Goal: Task Accomplishment & Management: Manage account settings

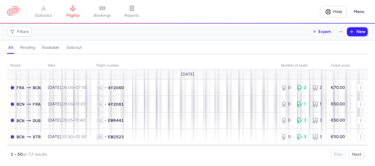
click at [354, 31] on button "New" at bounding box center [357, 31] width 21 height 9
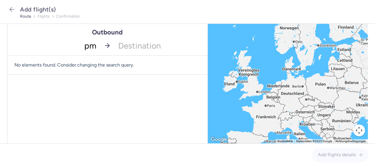
type input "pmi"
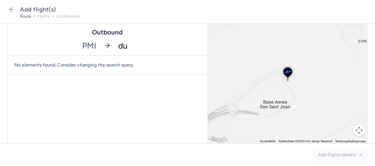
type input "dus"
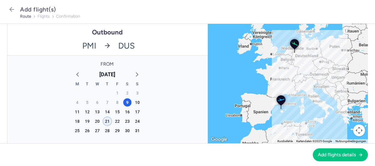
click at [107, 120] on div "21" at bounding box center [107, 121] width 8 height 8
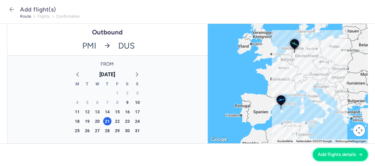
click at [326, 157] on span "Add flights details" at bounding box center [337, 154] width 38 height 5
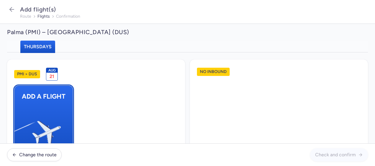
click at [68, 107] on button "Add a flight" at bounding box center [43, 122] width 59 height 74
select select "23"
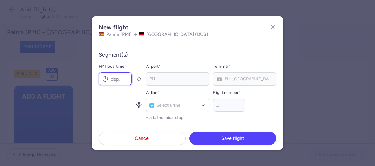
click at [121, 80] on input "PMI local time" at bounding box center [115, 78] width 33 height 13
type input "19:35"
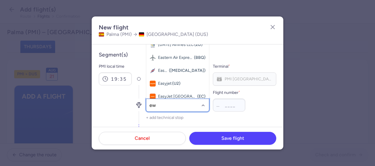
type input "ew"
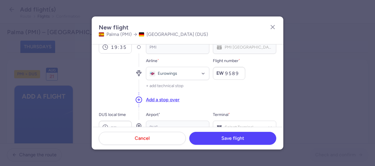
scroll to position [59, 0]
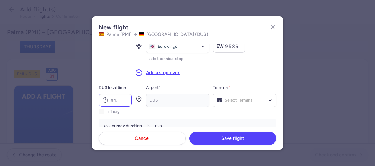
type input "9589"
click at [120, 99] on input "DUS local time" at bounding box center [115, 100] width 33 height 13
type input "21:55"
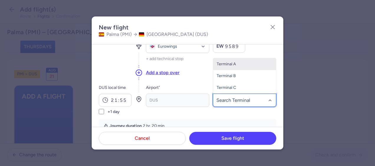
click at [230, 66] on span "Terminal A" at bounding box center [226, 64] width 19 height 5
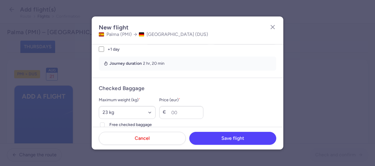
scroll to position [147, 0]
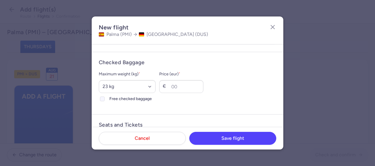
click at [103, 99] on polyline at bounding box center [102, 99] width 2 height 2
click at [103, 99] on input "Free checked baggage" at bounding box center [102, 99] width 5 height 5
checkbox input "true"
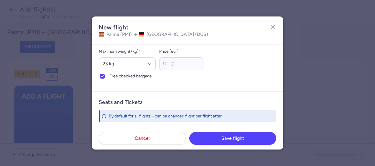
scroll to position [206, 0]
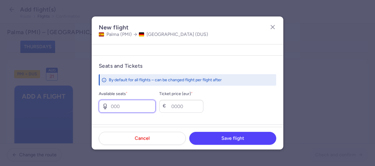
click at [123, 107] on input "Available seats *" at bounding box center [127, 106] width 57 height 13
type input "1"
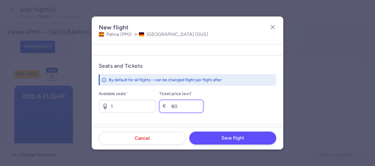
type input "80"
click at [241, 135] on button "Save flight" at bounding box center [232, 138] width 87 height 13
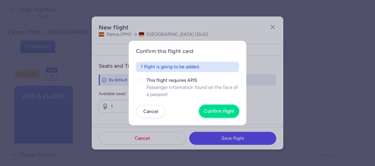
click at [222, 113] on span "Confirm flight" at bounding box center [219, 111] width 30 height 5
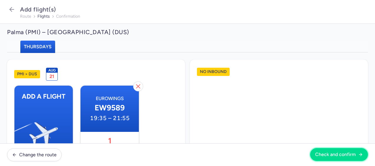
click at [348, 152] on button "Check and confirm" at bounding box center [339, 154] width 58 height 13
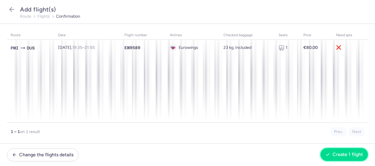
click at [341, 154] on span "Create 1 flight" at bounding box center [347, 154] width 30 height 5
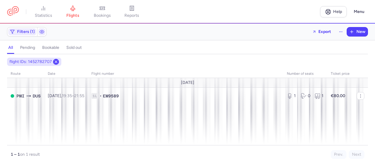
click at [56, 61] on line at bounding box center [56, 62] width 2 height 2
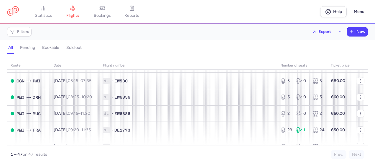
scroll to position [383, 0]
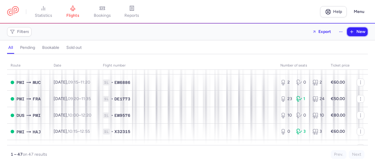
click at [355, 32] on button "New" at bounding box center [357, 31] width 21 height 9
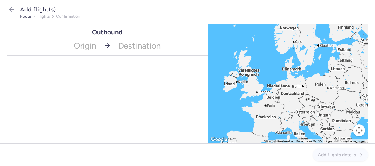
click at [105, 44] on icon at bounding box center [107, 45] width 7 height 7
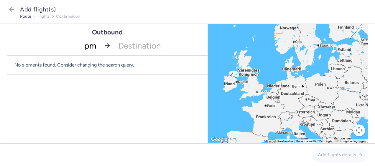
type input "pmi"
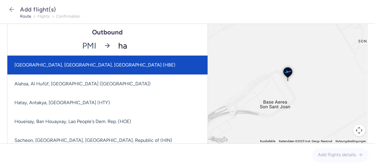
type input "ham"
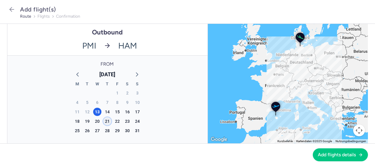
click at [105, 120] on div "21" at bounding box center [107, 121] width 8 height 8
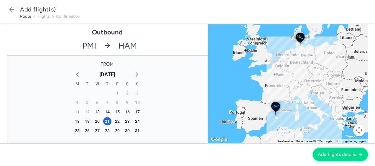
click at [345, 149] on button "Add flights details" at bounding box center [340, 154] width 55 height 13
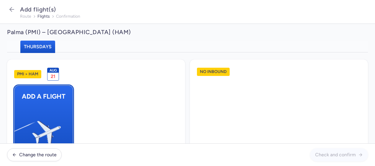
click at [68, 106] on span "Add a flight" at bounding box center [43, 97] width 58 height 22
select select "23"
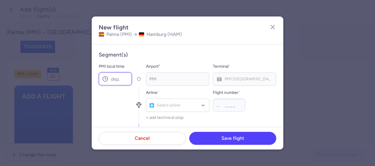
click at [114, 75] on input "PMI local time" at bounding box center [115, 78] width 33 height 13
type input "20:00"
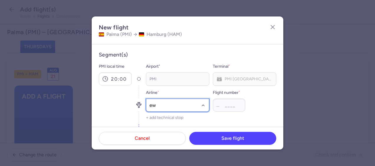
type input "ew"
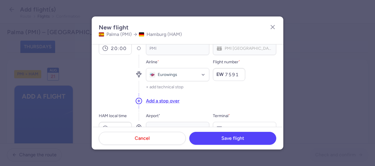
scroll to position [59, 0]
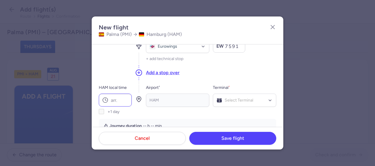
type input "7591"
click at [122, 98] on input "HAM local time" at bounding box center [115, 100] width 33 height 13
type input "22:40"
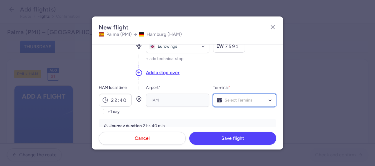
drag, startPoint x: 229, startPoint y: 93, endPoint x: 228, endPoint y: 98, distance: 4.9
click at [229, 96] on div "Select Terminal" at bounding box center [244, 100] width 63 height 13
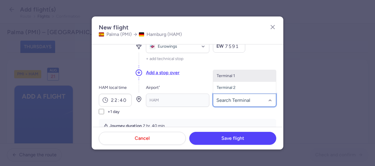
click at [228, 99] on input "destination-segment-0-terminal-searchbox" at bounding box center [244, 100] width 57 height 6
click at [225, 75] on span "Terminal 1" at bounding box center [226, 75] width 18 height 5
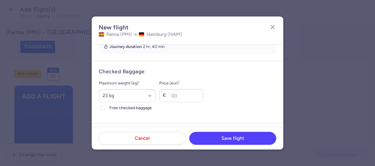
scroll to position [147, 0]
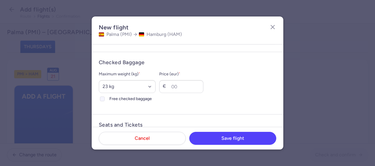
click at [104, 98] on input "Free checked baggage" at bounding box center [102, 99] width 5 height 5
checkbox input "true"
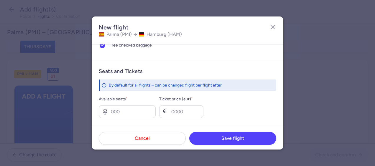
scroll to position [236, 0]
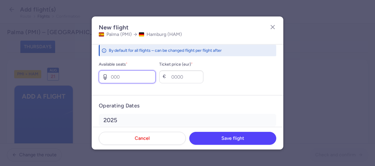
click at [121, 74] on input "Available seats *" at bounding box center [127, 76] width 57 height 13
type input "2"
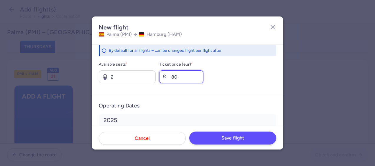
type input "80"
click at [235, 138] on span "Save flight" at bounding box center [232, 138] width 23 height 5
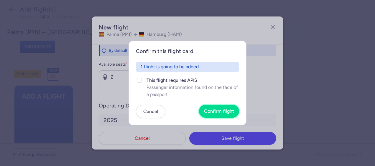
click at [221, 111] on span "Confirm flight" at bounding box center [219, 111] width 30 height 5
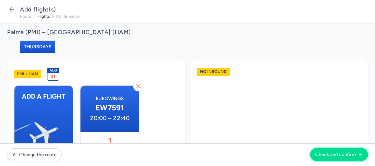
click at [334, 159] on button "Check and confirm" at bounding box center [339, 154] width 58 height 13
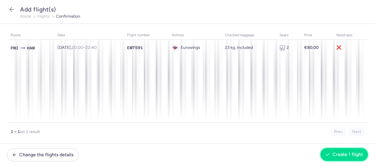
click at [341, 152] on button "Create 1 flight" at bounding box center [343, 154] width 47 height 13
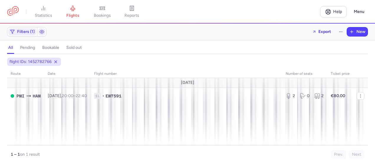
click at [59, 60] on div "flight IDs: 1452782766" at bounding box center [34, 62] width 54 height 8
click at [53, 60] on button at bounding box center [56, 62] width 6 height 6
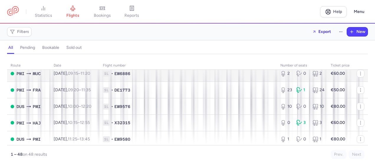
scroll to position [383, 0]
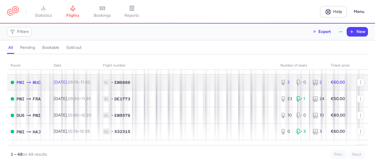
click at [220, 85] on span "1L • EW6886" at bounding box center [188, 83] width 170 height 6
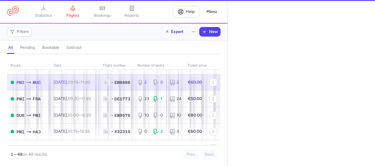
select select "days"
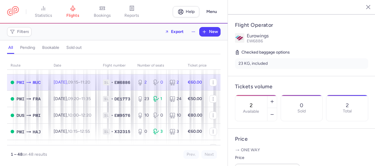
scroll to position [118, 0]
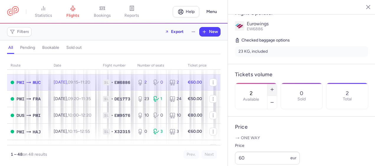
click at [273, 90] on line "button" at bounding box center [271, 90] width 3 height 0
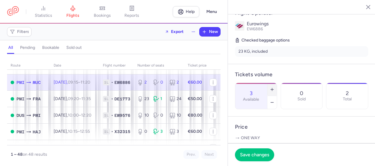
click at [273, 90] on line "button" at bounding box center [271, 90] width 3 height 0
type input "4"
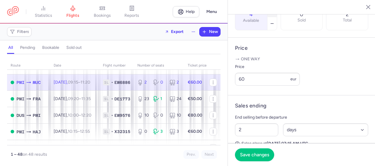
scroll to position [206, 0]
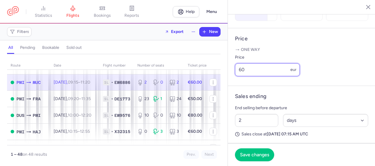
click at [261, 76] on input "60" at bounding box center [267, 69] width 65 height 13
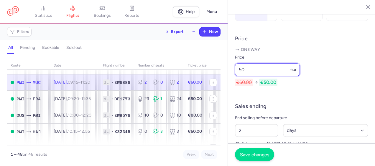
type input "50"
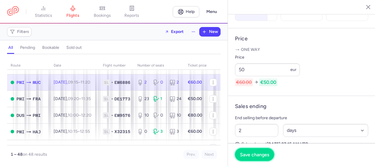
click at [268, 154] on span "Save changes" at bounding box center [254, 154] width 29 height 5
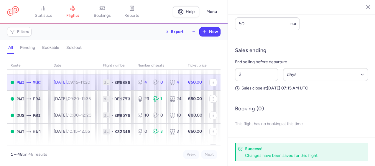
scroll to position [179, 0]
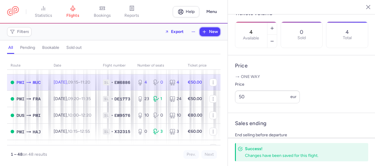
drag, startPoint x: 209, startPoint y: 30, endPoint x: 204, endPoint y: 37, distance: 8.5
click at [209, 29] on button "New" at bounding box center [209, 31] width 21 height 9
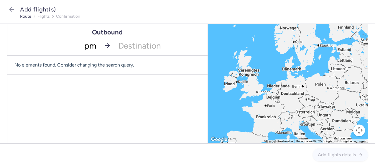
type input "pmi"
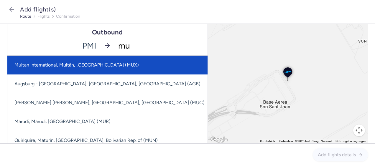
type input "muc"
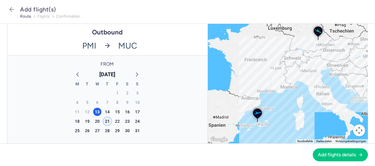
click at [103, 119] on div "21" at bounding box center [107, 121] width 8 height 8
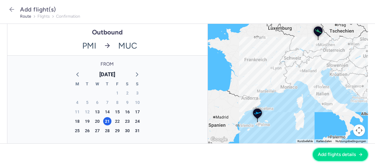
click at [343, 154] on span "Add flights details" at bounding box center [337, 154] width 38 height 5
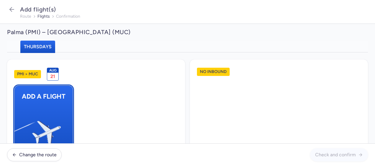
click at [60, 107] on span "Add a flight" at bounding box center [43, 97] width 58 height 22
select select "23"
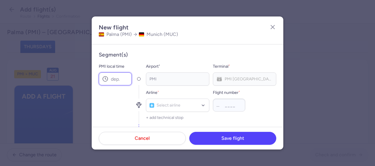
click at [117, 79] on input "PMI local time" at bounding box center [115, 78] width 33 height 13
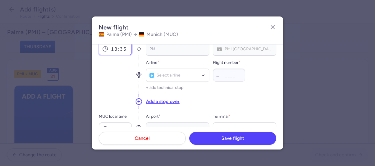
scroll to position [59, 0]
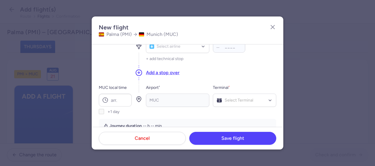
type input "13:35"
click at [168, 44] on div "New flight Palma (PMI) [GEOGRAPHIC_DATA] (MUC)" at bounding box center [138, 31] width 93 height 28
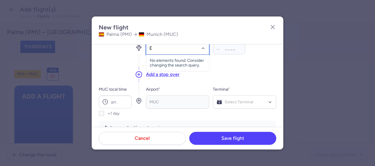
type input "EW"
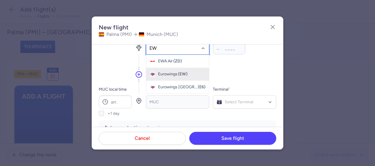
click at [163, 74] on span "Eurowings" at bounding box center [167, 74] width 19 height 5
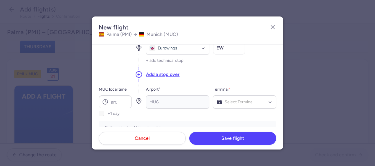
scroll to position [54, 0]
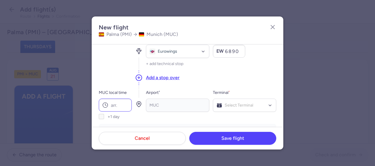
type input "6890"
click at [124, 99] on input "MUC local time" at bounding box center [115, 105] width 33 height 13
type input "15:40"
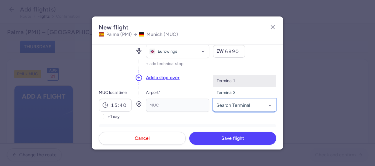
click at [227, 81] on span "Terminal 1" at bounding box center [226, 80] width 18 height 5
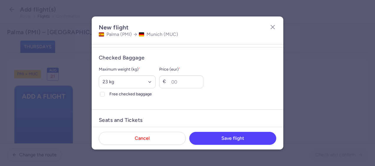
scroll to position [172, 0]
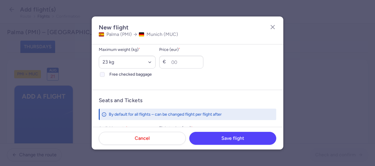
click at [103, 76] on div at bounding box center [102, 74] width 7 height 7
click at [103, 76] on input "Free checked baggage" at bounding box center [102, 74] width 5 height 5
checkbox input "true"
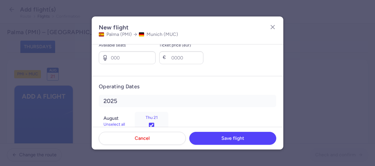
scroll to position [260, 0]
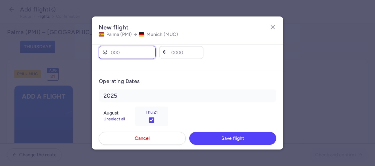
click at [118, 55] on input "Available seats *" at bounding box center [127, 52] width 57 height 13
type input "1"
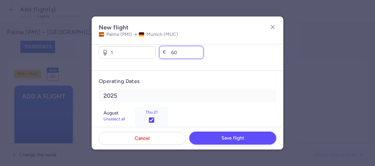
type input "60"
click at [233, 136] on span "Save flight" at bounding box center [232, 138] width 23 height 5
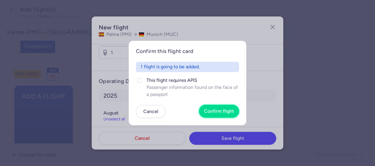
click at [225, 110] on span "Confirm flight" at bounding box center [219, 111] width 30 height 5
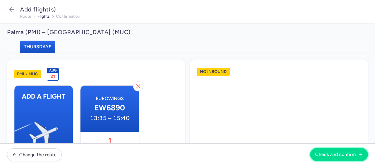
click at [335, 154] on span "Check and confirm" at bounding box center [335, 154] width 41 height 5
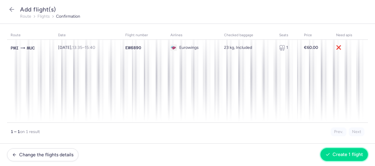
click at [353, 151] on button "Create 1 flight" at bounding box center [343, 154] width 47 height 13
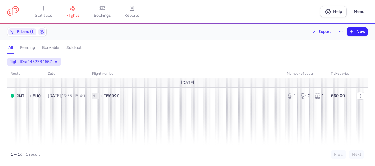
click at [355, 36] on div "New" at bounding box center [357, 31] width 21 height 9
click at [357, 33] on span "New" at bounding box center [360, 31] width 9 height 5
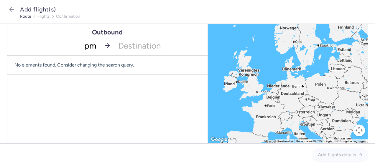
type input "pmi"
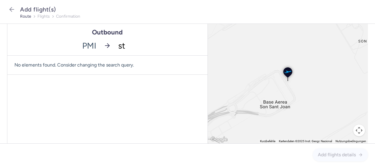
type input "str"
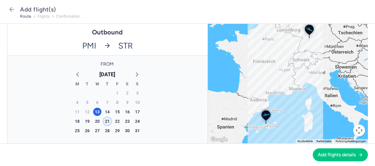
click at [106, 121] on div "21" at bounding box center [107, 121] width 8 height 8
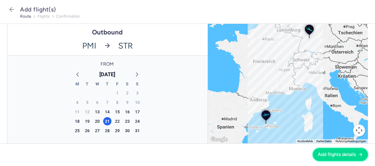
click at [341, 154] on span "Add flights details" at bounding box center [337, 154] width 38 height 5
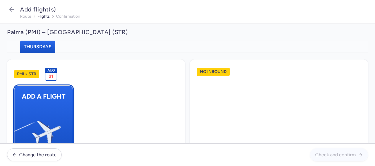
click at [46, 107] on img "button" at bounding box center [18, 131] width 100 height 91
select select "23"
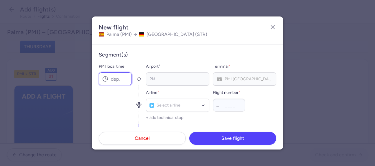
click at [117, 77] on input "PMI local time" at bounding box center [115, 78] width 33 height 13
type input "15:25"
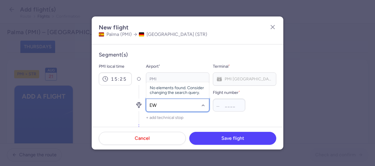
type input "EW"
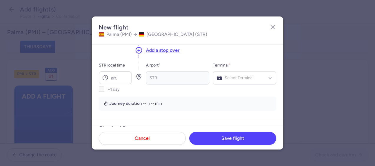
scroll to position [88, 0]
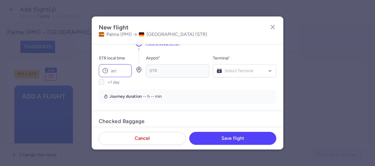
type input "2581"
click at [120, 71] on input "STR local time" at bounding box center [115, 70] width 33 height 13
type input "17:30"
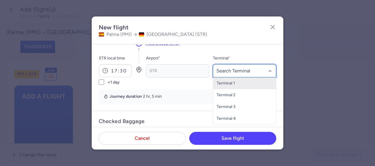
drag, startPoint x: 242, startPoint y: 74, endPoint x: 230, endPoint y: 78, distance: 13.4
click at [243, 73] on div at bounding box center [244, 70] width 63 height 13
click at [229, 84] on span "Terminal 1" at bounding box center [226, 83] width 18 height 5
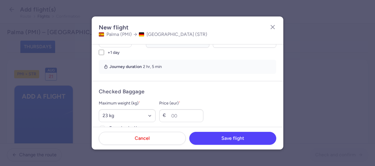
scroll to position [177, 0]
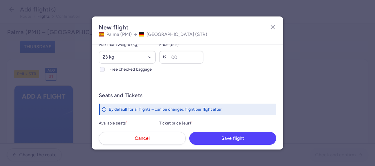
click at [101, 66] on div at bounding box center [102, 69] width 7 height 7
click at [101, 67] on input "Free checked baggage" at bounding box center [102, 69] width 5 height 5
checkbox input "true"
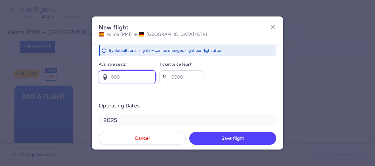
click at [113, 75] on input "Available seats *" at bounding box center [127, 76] width 57 height 13
type input "1"
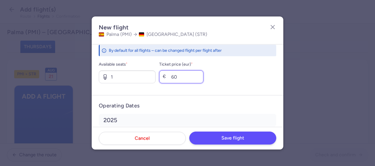
type input "60"
click at [229, 133] on button "Save flight" at bounding box center [232, 138] width 87 height 13
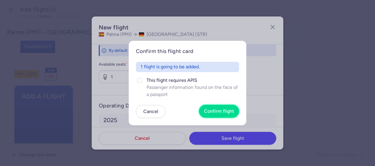
click at [222, 113] on span "Confirm flight" at bounding box center [219, 111] width 30 height 5
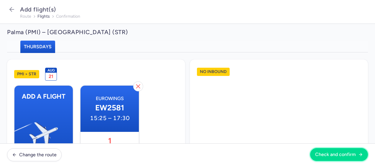
click at [349, 155] on span "Check and confirm" at bounding box center [335, 154] width 41 height 5
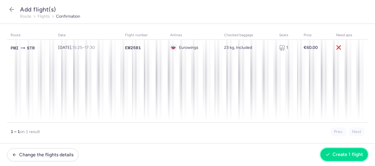
click at [349, 152] on span "Create 1 flight" at bounding box center [347, 154] width 30 height 5
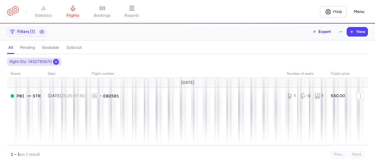
click at [54, 59] on button at bounding box center [56, 62] width 6 height 6
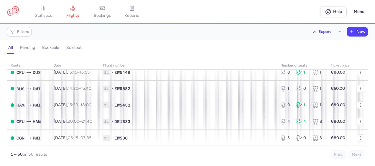
scroll to position [324, 0]
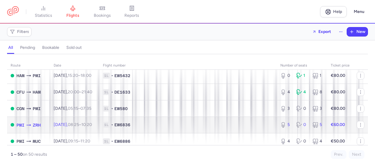
click at [235, 127] on td "1L • EW6836" at bounding box center [187, 125] width 177 height 17
select select "days"
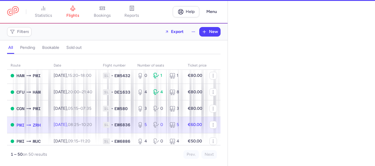
type input "5"
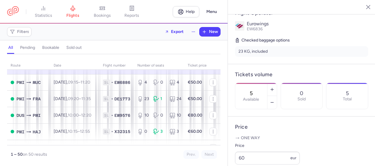
scroll to position [177, 0]
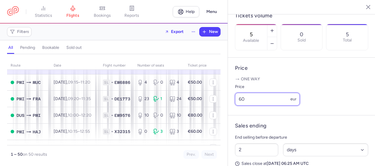
click at [252, 106] on input "60" at bounding box center [267, 99] width 65 height 13
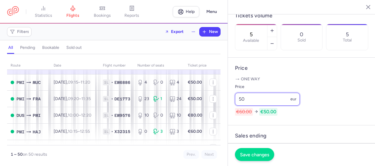
type input "50"
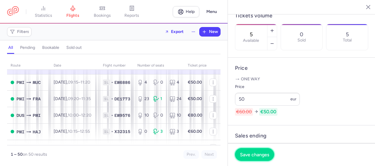
click at [262, 157] on span "Save changes" at bounding box center [254, 154] width 29 height 5
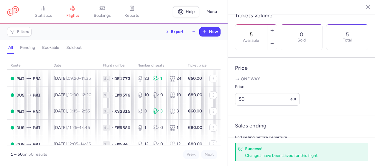
scroll to position [413, 0]
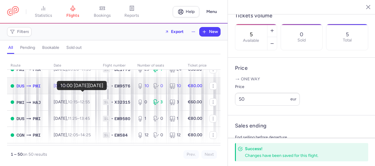
click at [78, 88] on time "10:00" at bounding box center [73, 85] width 11 height 5
type input "10"
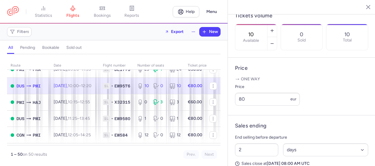
scroll to position [240, 0]
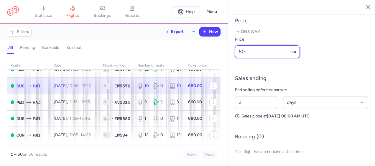
click at [247, 52] on input "80" at bounding box center [267, 51] width 65 height 13
click at [247, 51] on input "80" at bounding box center [267, 51] width 65 height 13
drag, startPoint x: 247, startPoint y: 51, endPoint x: 239, endPoint y: 50, distance: 7.7
click at [239, 50] on input "80" at bounding box center [267, 51] width 65 height 13
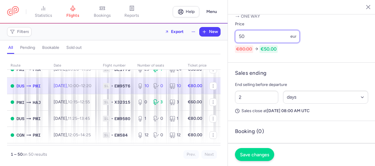
type input "50"
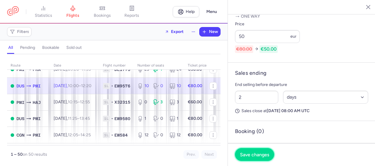
click at [253, 151] on button "Save changes" at bounding box center [254, 154] width 39 height 13
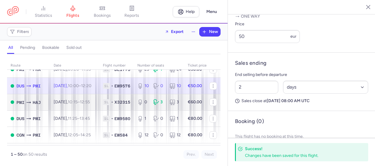
scroll to position [442, 0]
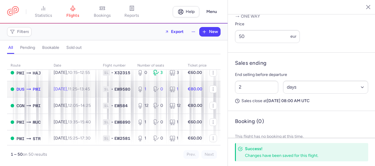
click at [163, 95] on div "1 0 1" at bounding box center [159, 89] width 48 height 11
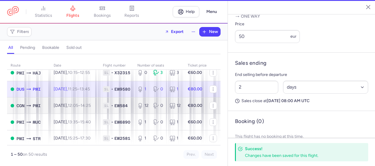
type input "1"
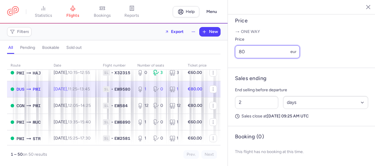
click at [258, 54] on input "80" at bounding box center [267, 51] width 65 height 13
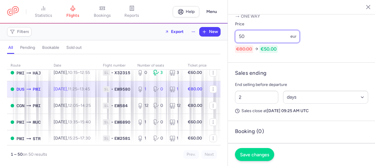
type input "50"
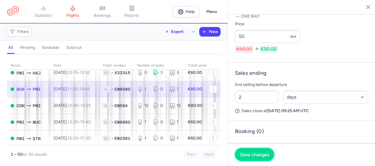
click at [250, 157] on span "Save changes" at bounding box center [254, 154] width 29 height 5
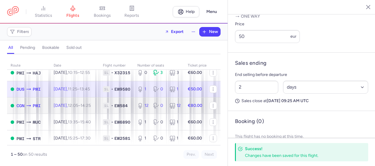
click at [90, 114] on td "[DATE] 12:05 – 14:25 +0" at bounding box center [74, 106] width 49 height 17
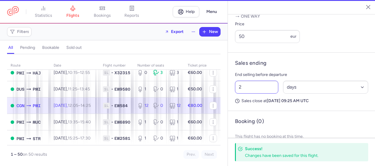
type input "12"
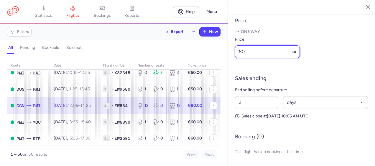
click at [249, 50] on input "80" at bounding box center [267, 51] width 65 height 13
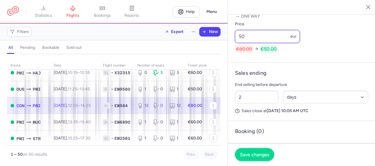
type input "50"
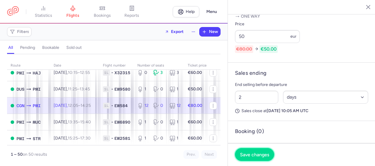
click at [261, 156] on span "Save changes" at bounding box center [254, 154] width 29 height 5
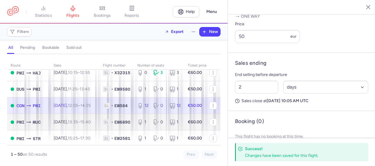
scroll to position [471, 0]
